Goal: Task Accomplishment & Management: Manage account settings

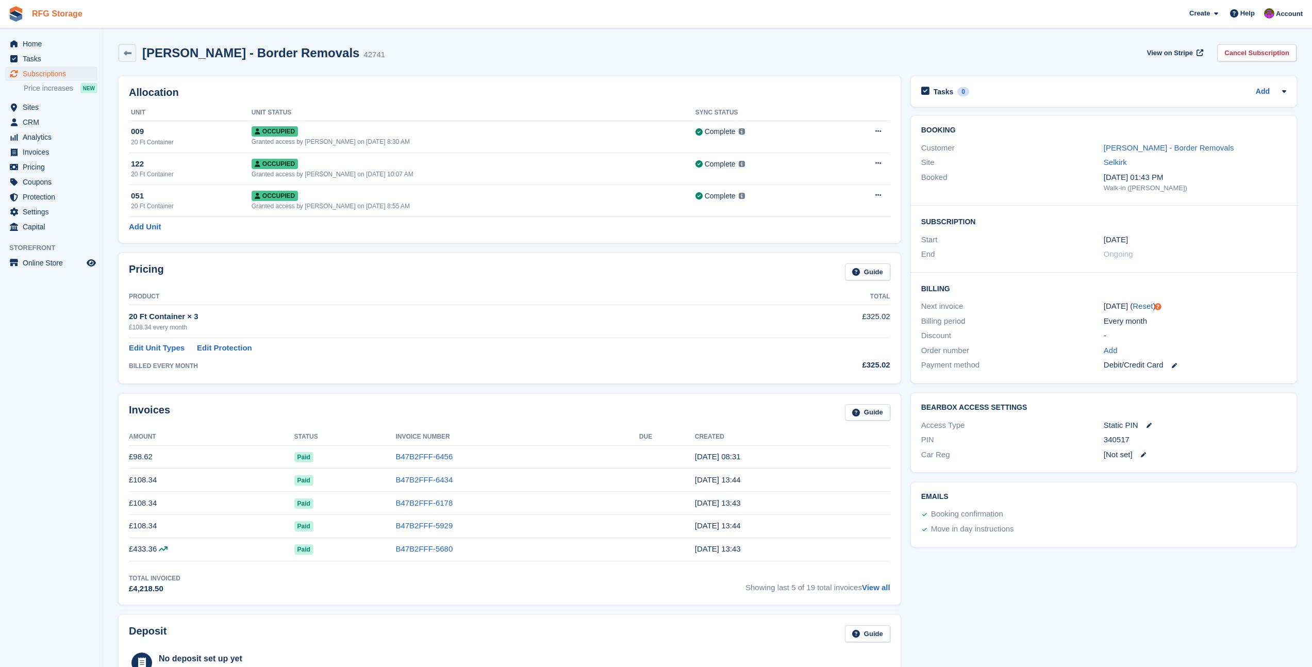
click at [31, 14] on link "RFG Storage" at bounding box center [57, 13] width 59 height 17
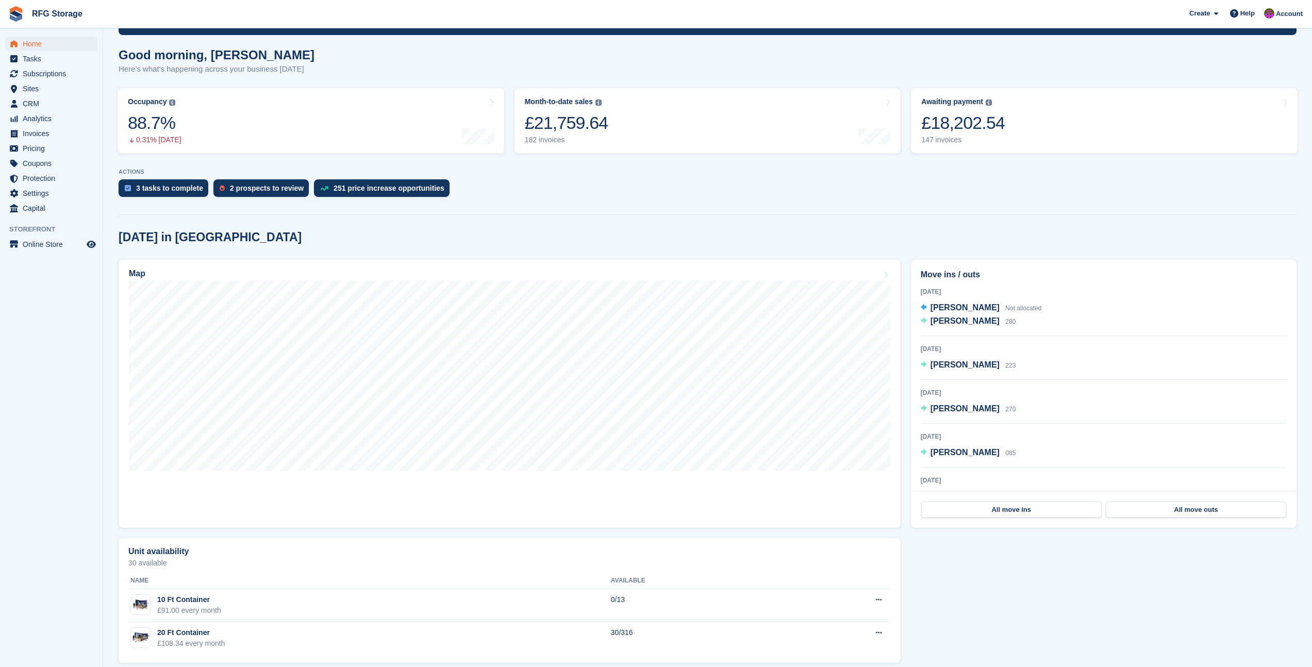
scroll to position [87, 0]
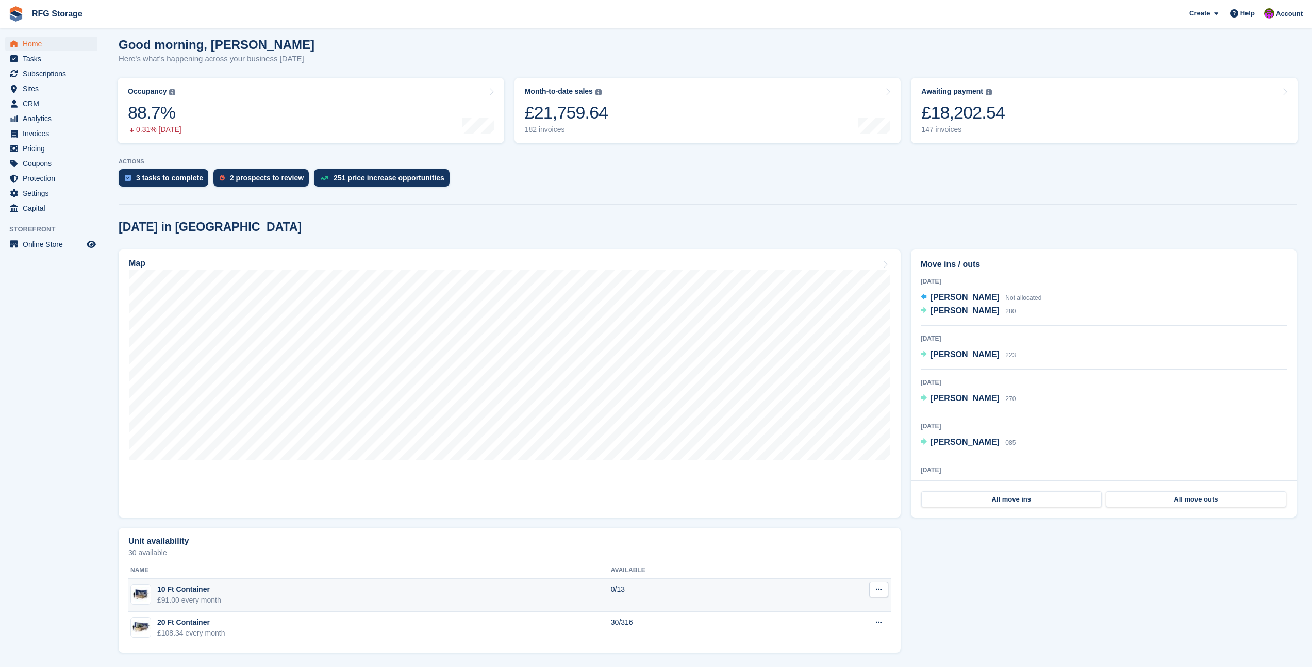
click at [239, 595] on td "10 Ft Container £91.00 every month" at bounding box center [369, 595] width 482 height 33
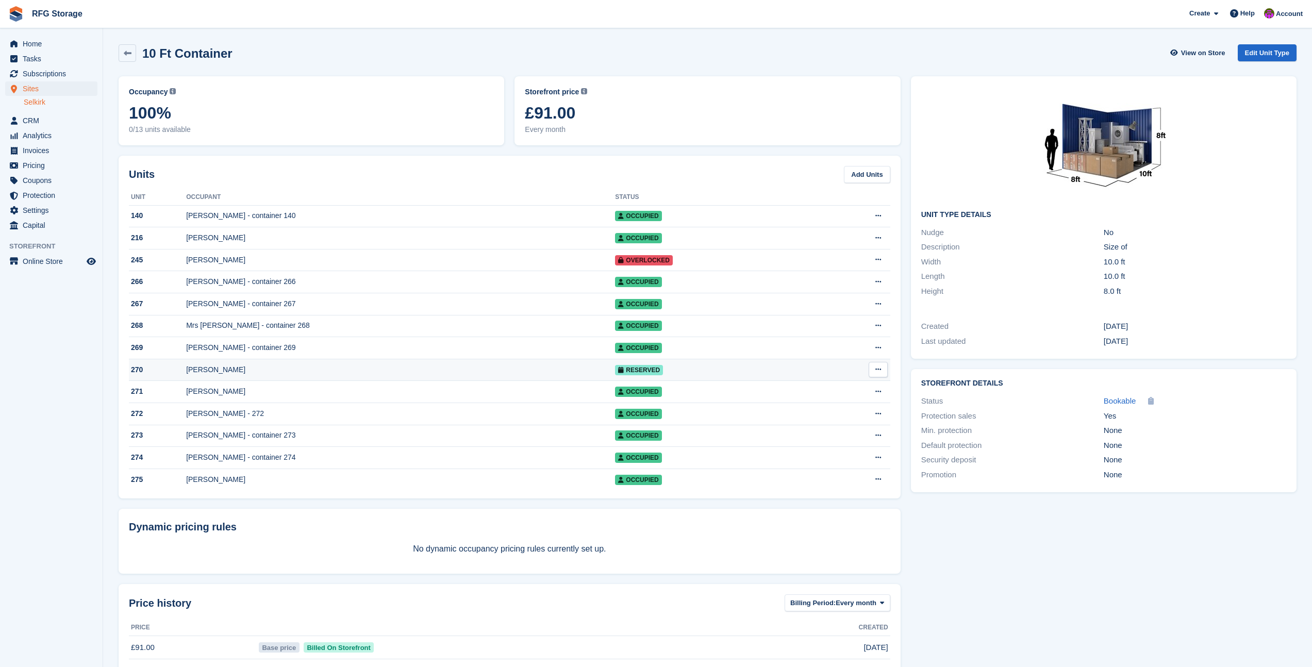
click at [240, 373] on div "[PERSON_NAME]" at bounding box center [400, 369] width 429 height 11
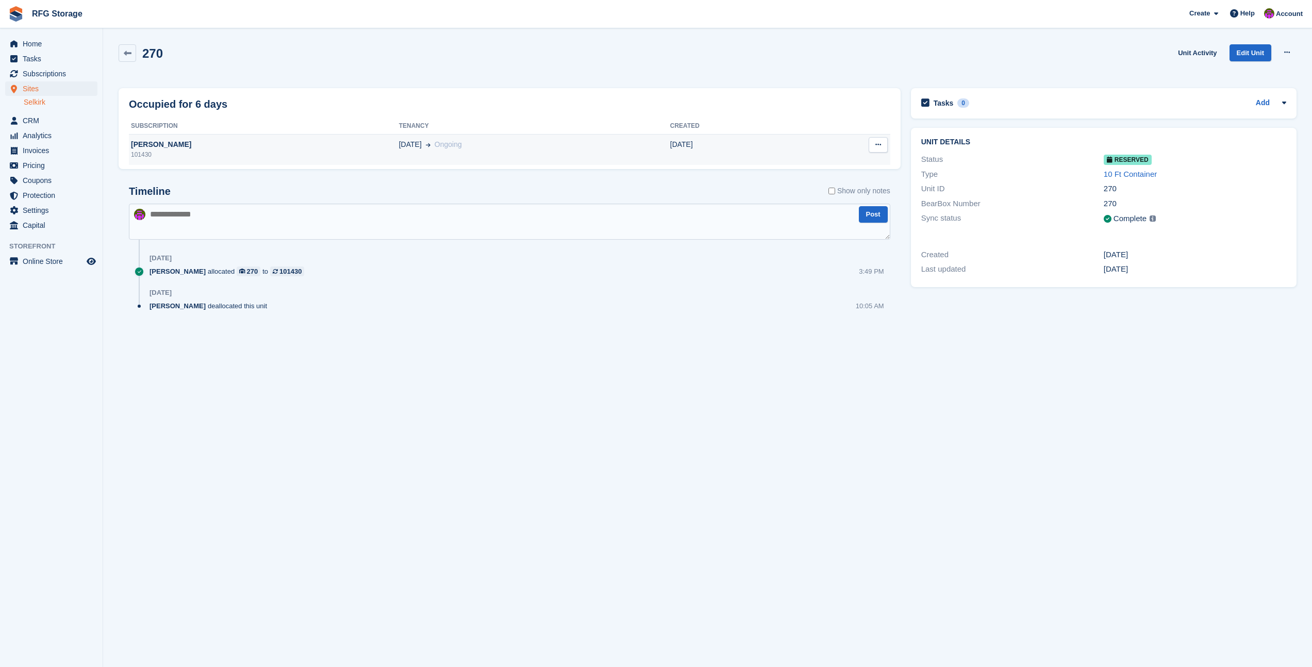
click at [552, 148] on div "24 Aug Ongoing" at bounding box center [534, 144] width 271 height 11
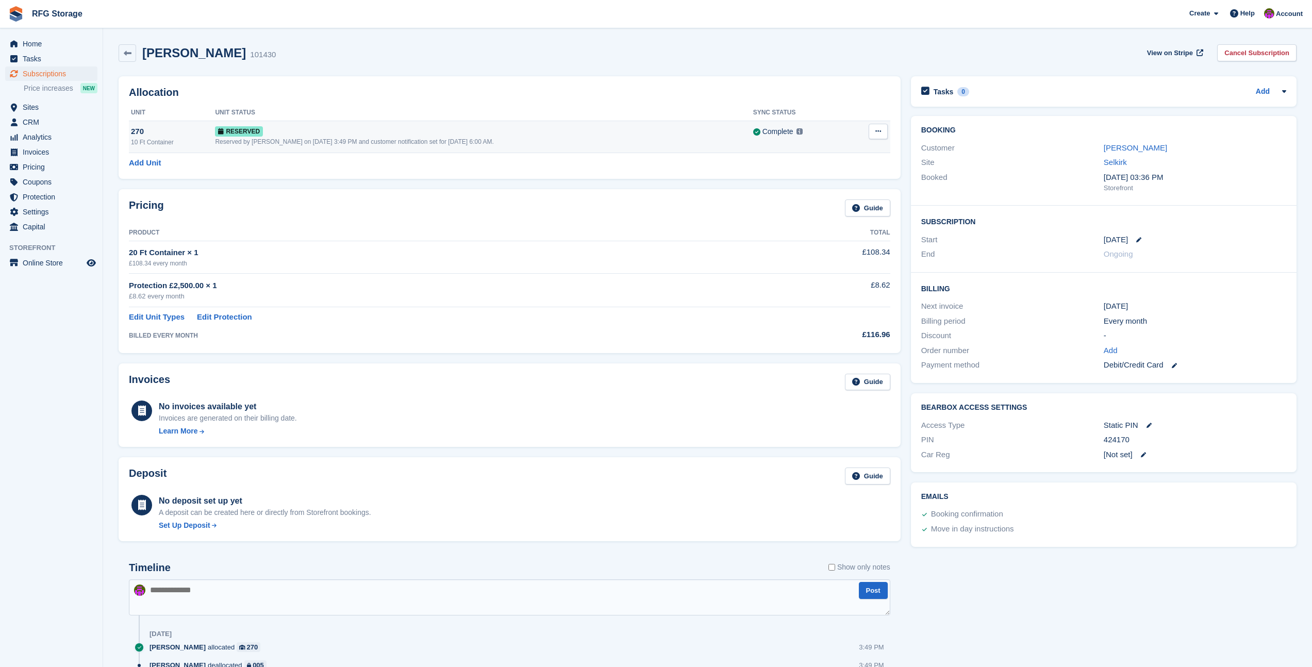
click at [881, 130] on button at bounding box center [877, 131] width 19 height 15
click at [813, 177] on p "Deallocate" at bounding box center [838, 173] width 90 height 13
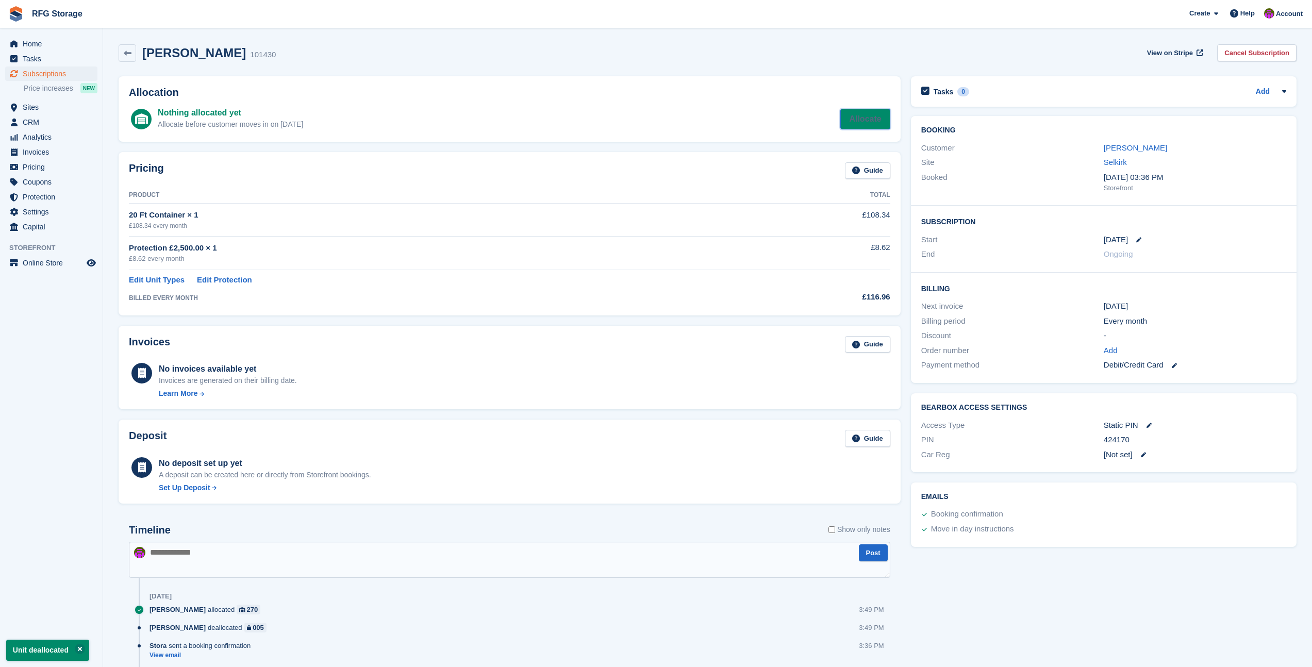
click at [840, 125] on div "Nothing allocated yet Allocate before customer moves in on 24 Aug Allocate" at bounding box center [524, 119] width 732 height 25
click at [865, 122] on link "Allocate" at bounding box center [864, 119] width 49 height 21
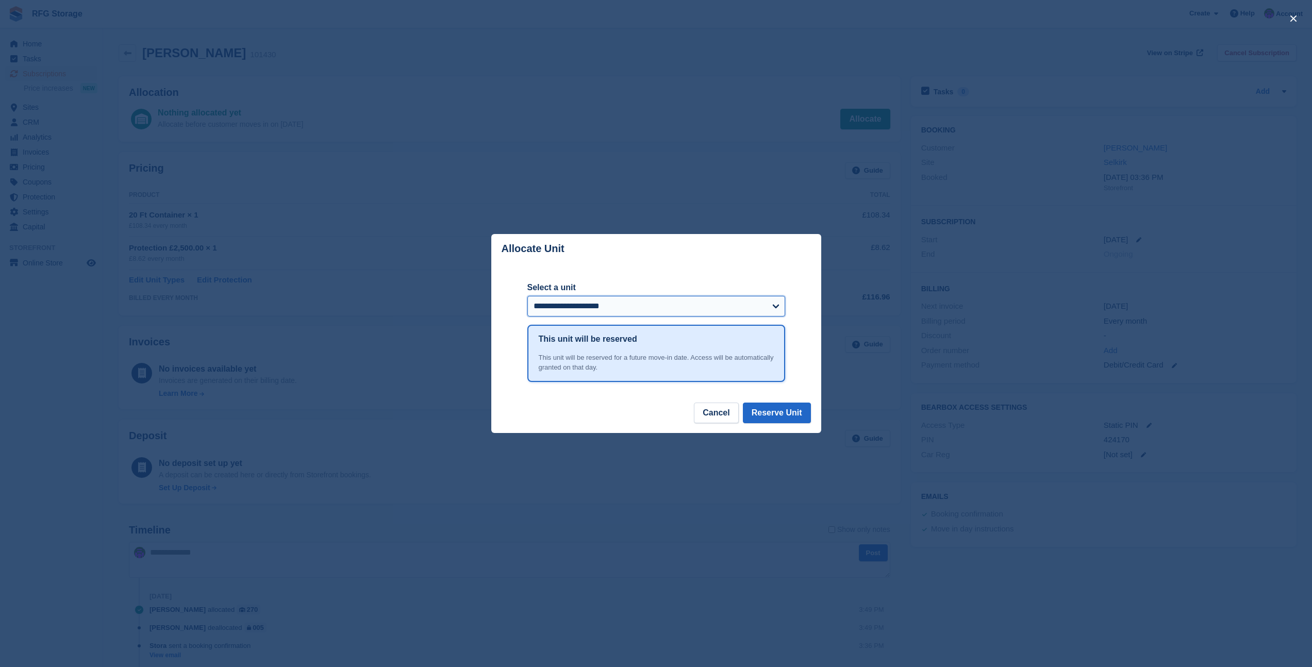
click at [770, 305] on select "**********" at bounding box center [656, 306] width 258 height 21
select select "*****"
click at [783, 408] on button "Reserve Unit" at bounding box center [777, 413] width 68 height 21
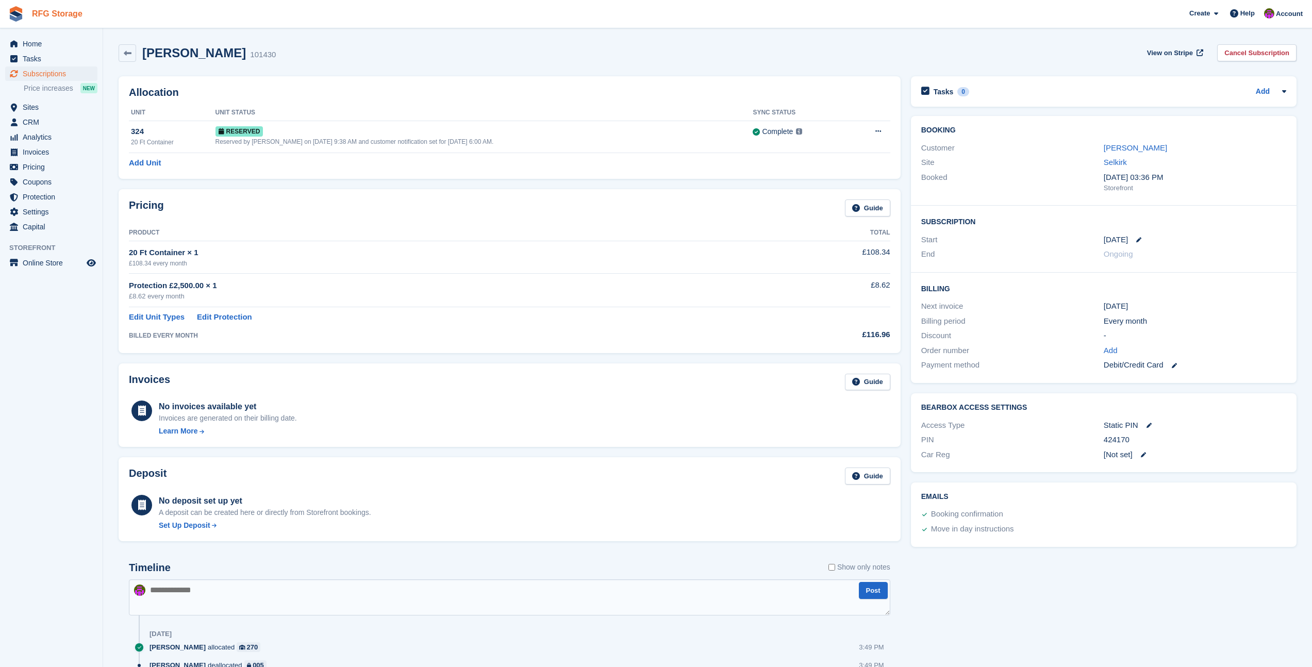
click at [36, 18] on link "RFG Storage" at bounding box center [57, 13] width 59 height 17
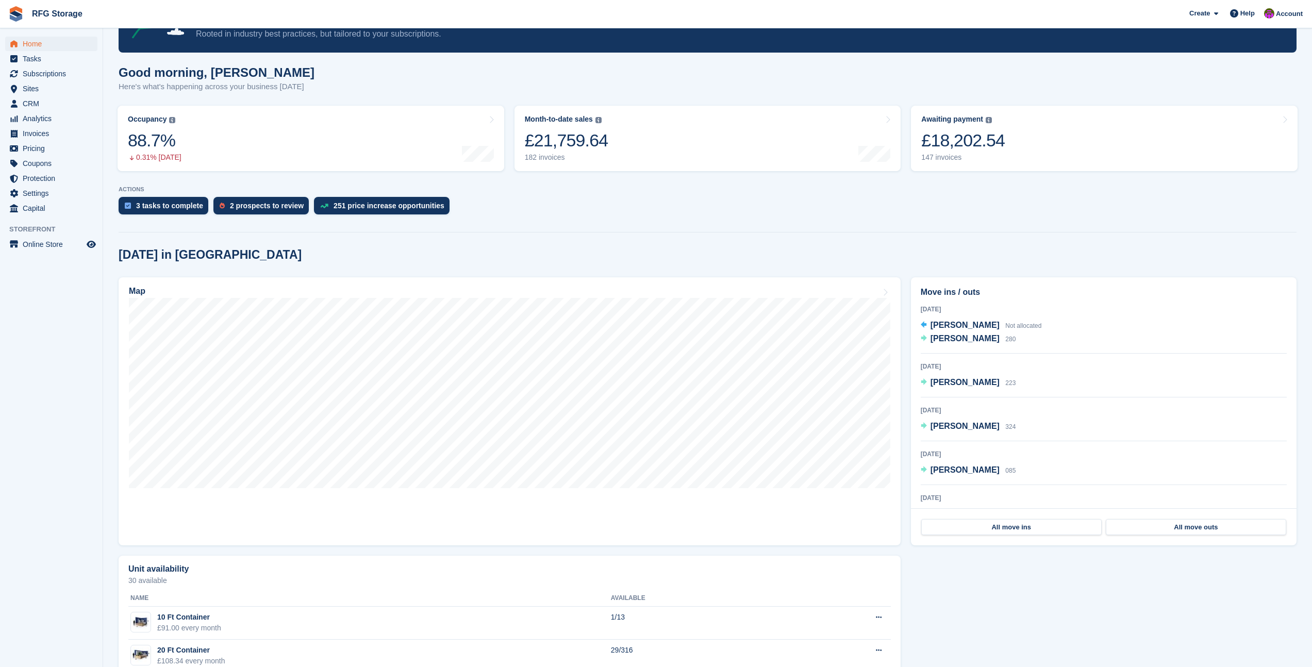
scroll to position [87, 0]
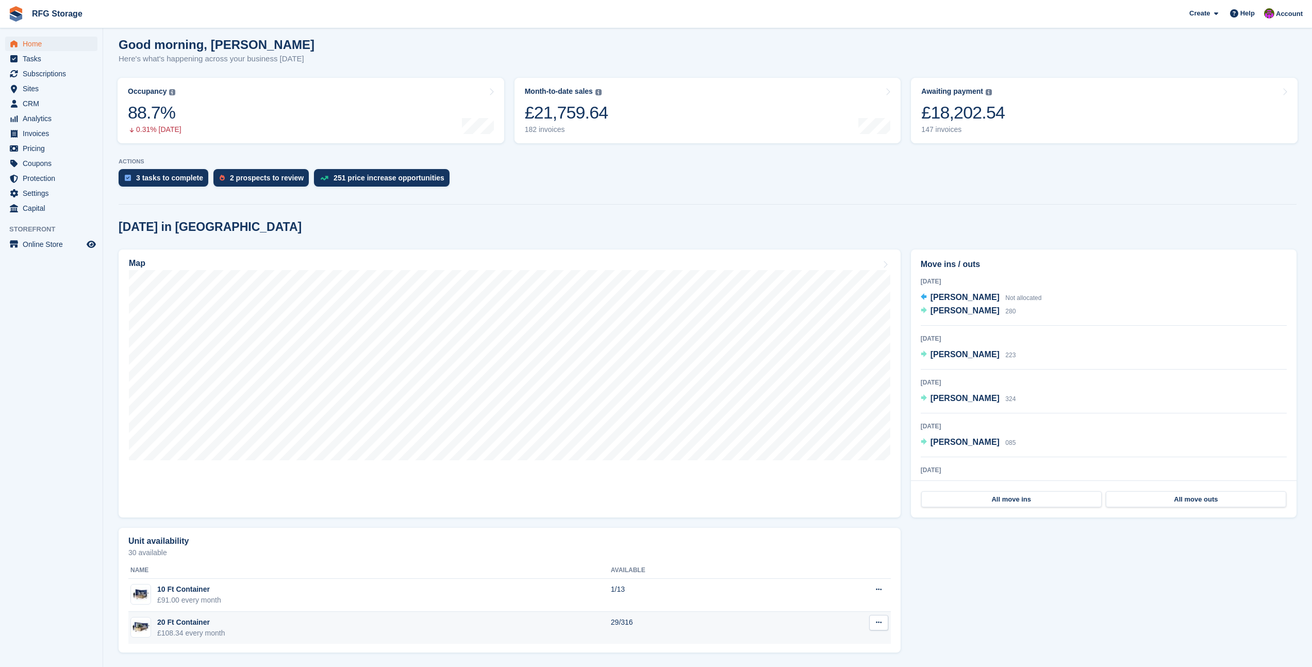
click at [217, 617] on div "20 Ft Container" at bounding box center [191, 622] width 68 height 11
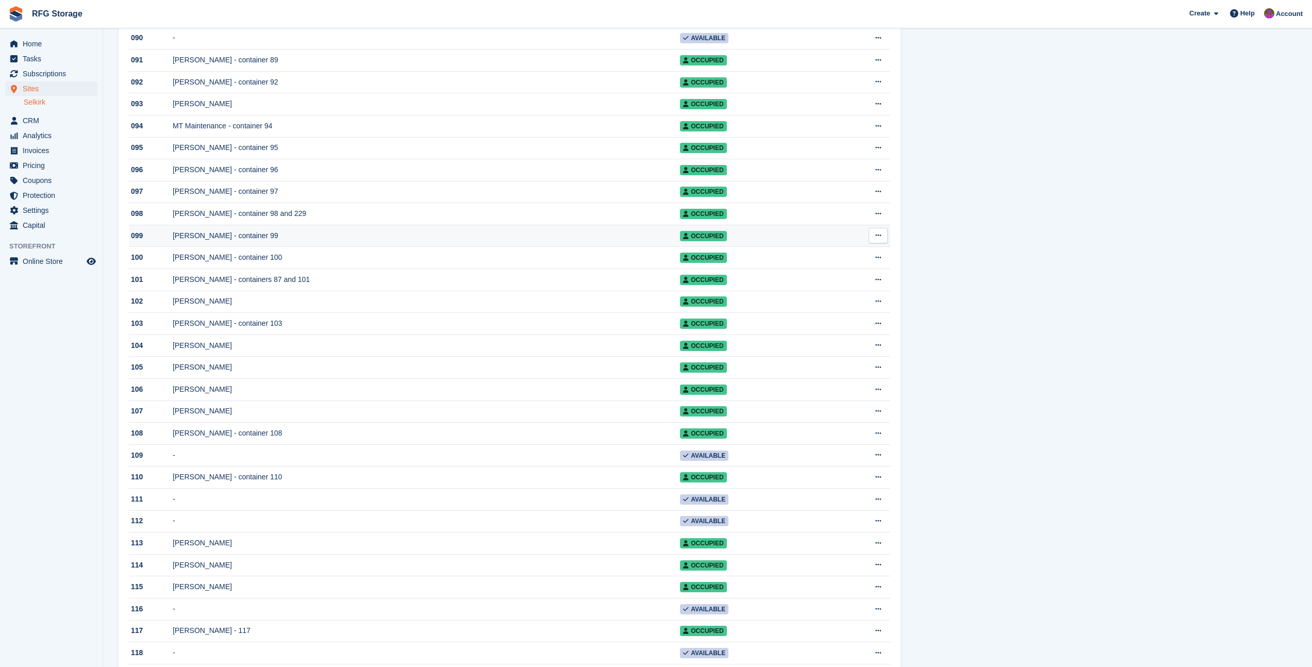
scroll to position [2126, 0]
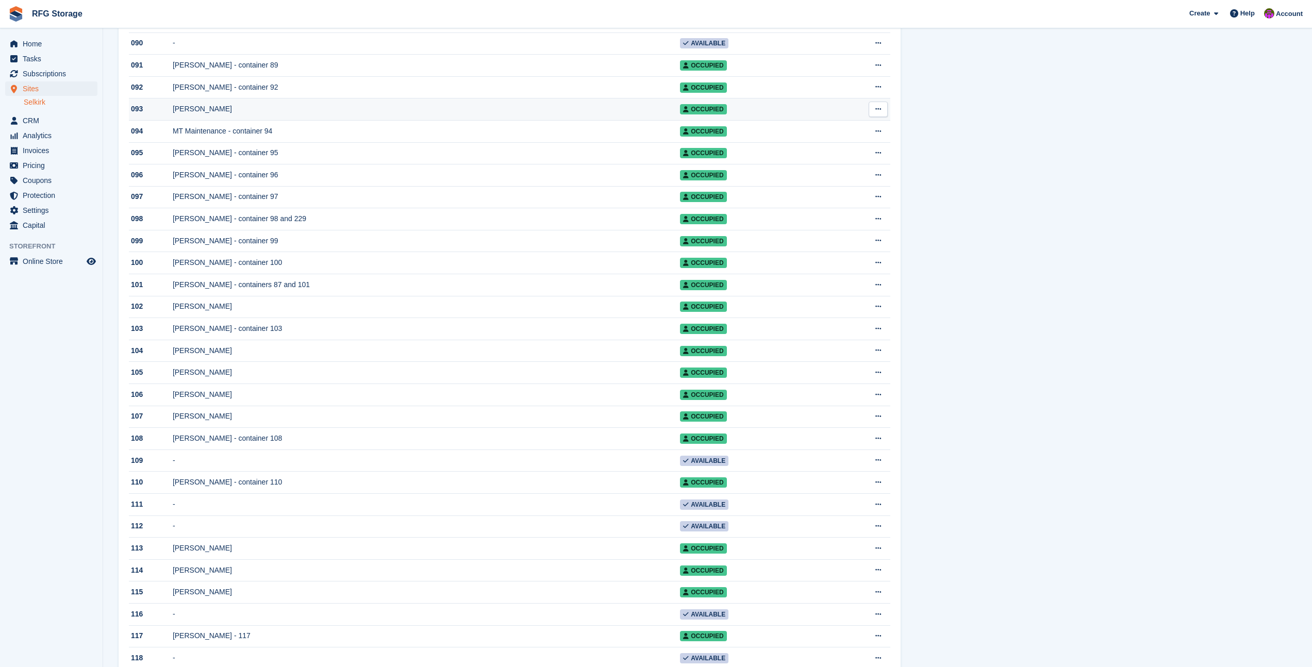
click at [201, 114] on div "[PERSON_NAME]" at bounding box center [426, 109] width 507 height 11
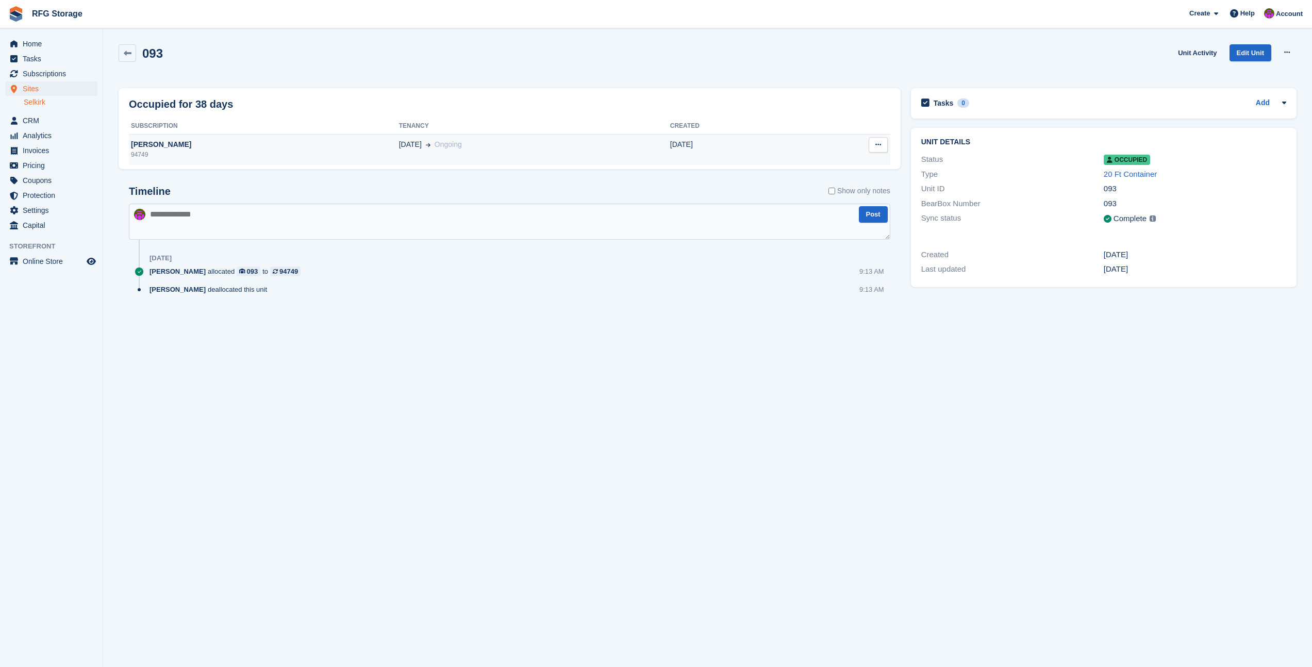
click at [210, 153] on div "94749" at bounding box center [264, 154] width 270 height 9
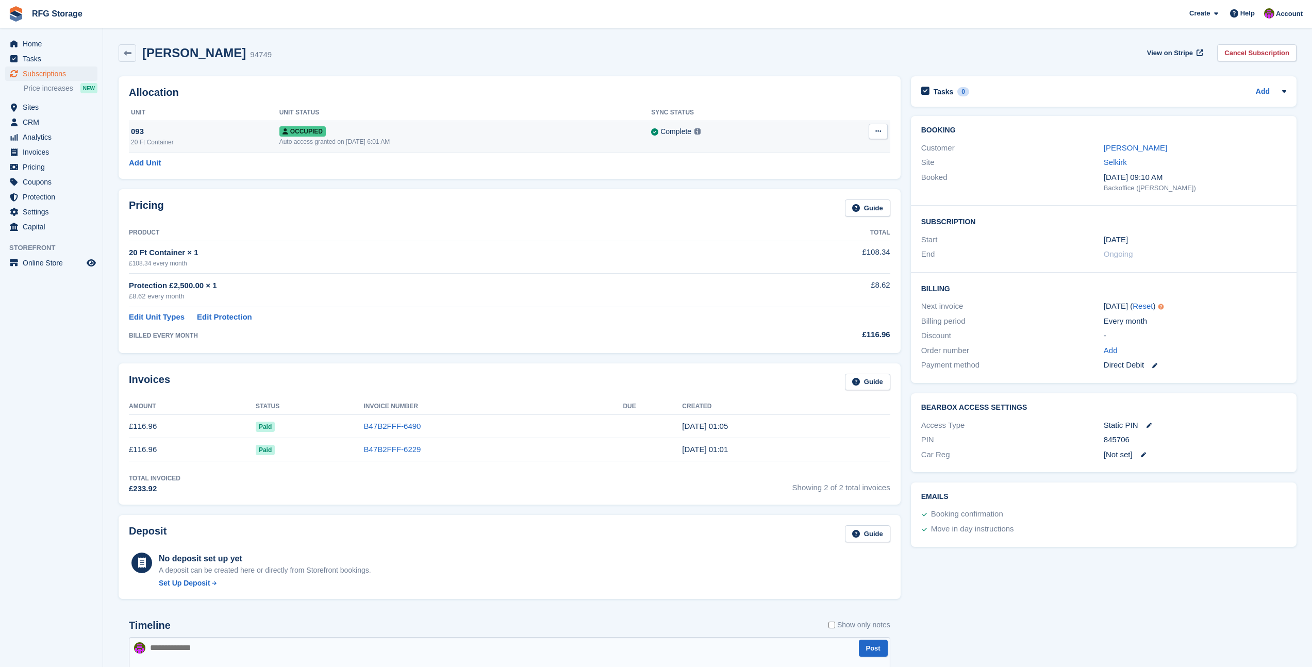
click at [417, 147] on td "Occupied Auto access granted on 12th Jul, 6:01 AM" at bounding box center [465, 137] width 372 height 32
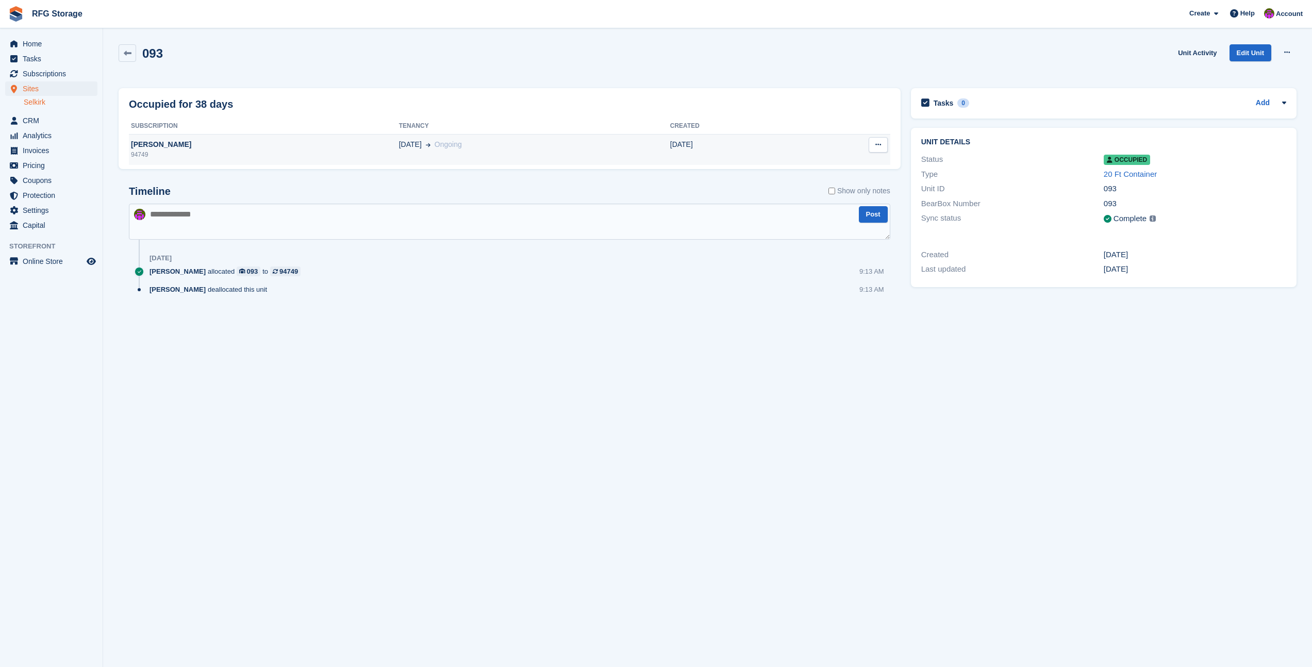
click at [743, 150] on td "[DATE]" at bounding box center [733, 149] width 127 height 31
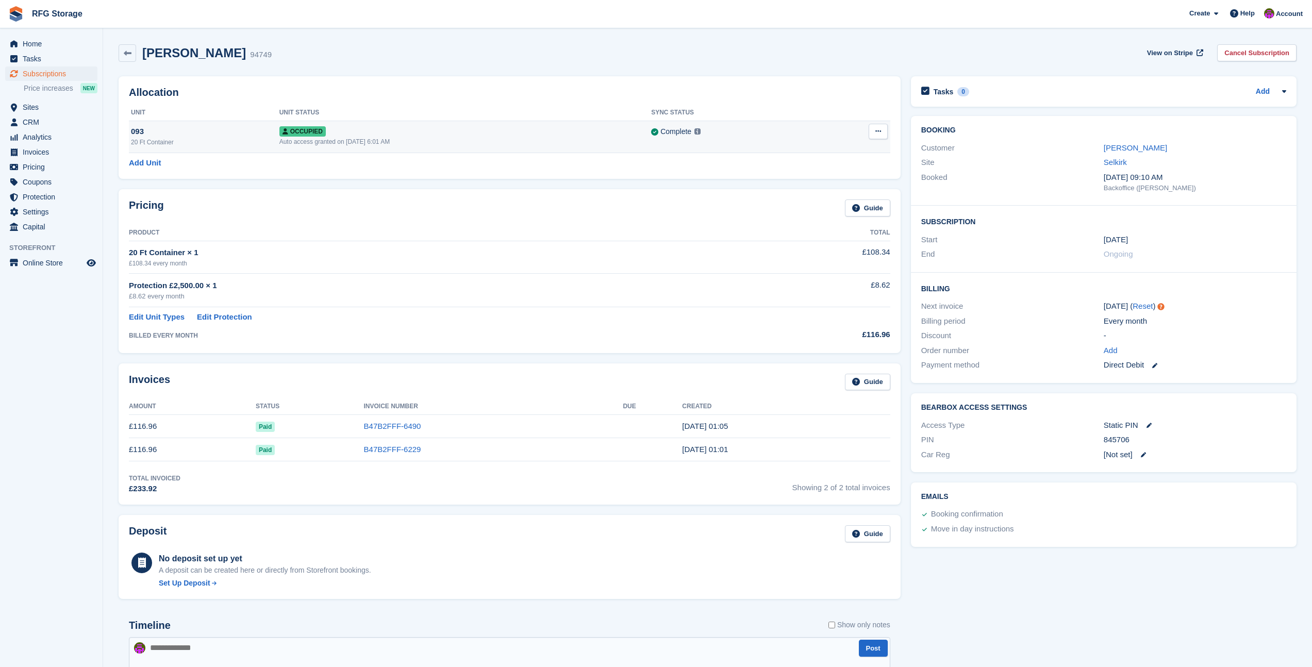
click at [882, 130] on button at bounding box center [877, 131] width 19 height 15
click at [819, 171] on p "Deallocate" at bounding box center [838, 173] width 90 height 13
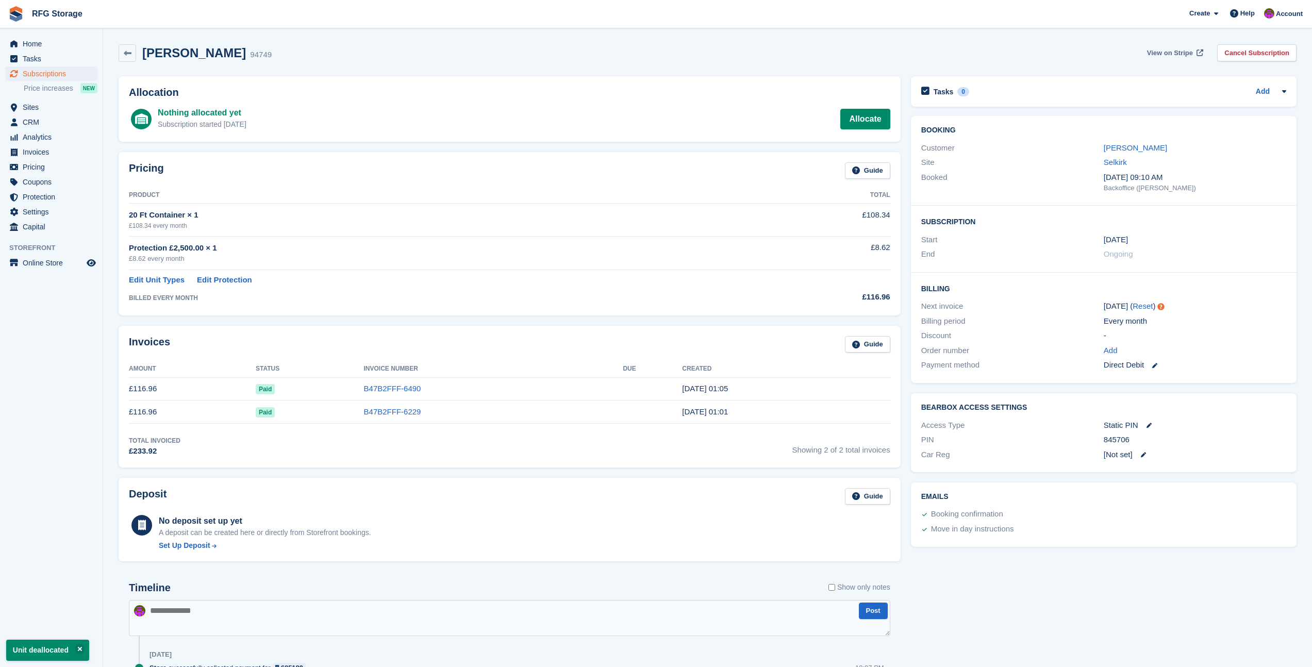
click at [1154, 58] on link "View on Stripe" at bounding box center [1174, 52] width 62 height 17
click at [1259, 57] on link "Cancel Subscription" at bounding box center [1256, 52] width 79 height 17
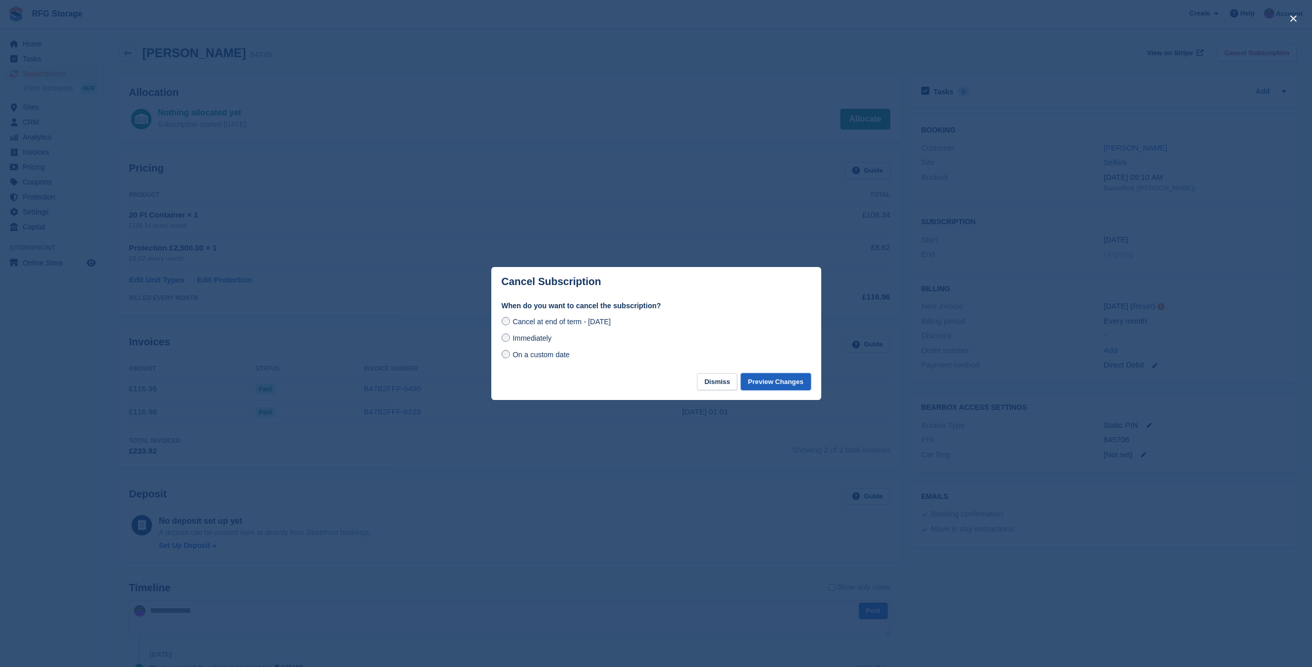
click at [797, 383] on button "Preview Changes" at bounding box center [776, 381] width 70 height 17
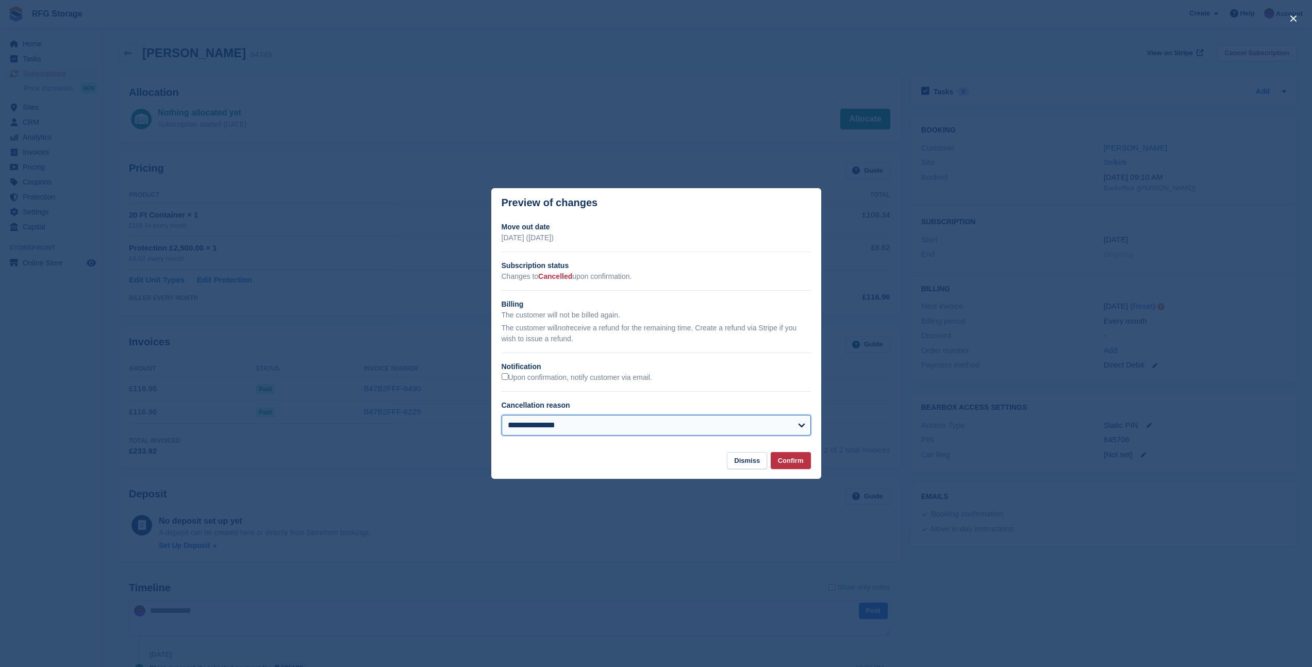
click at [714, 420] on select "**********" at bounding box center [655, 425] width 309 height 21
select select "**********"
click at [781, 464] on button "Confirm" at bounding box center [790, 460] width 40 height 17
